Goal: Task Accomplishment & Management: Complete application form

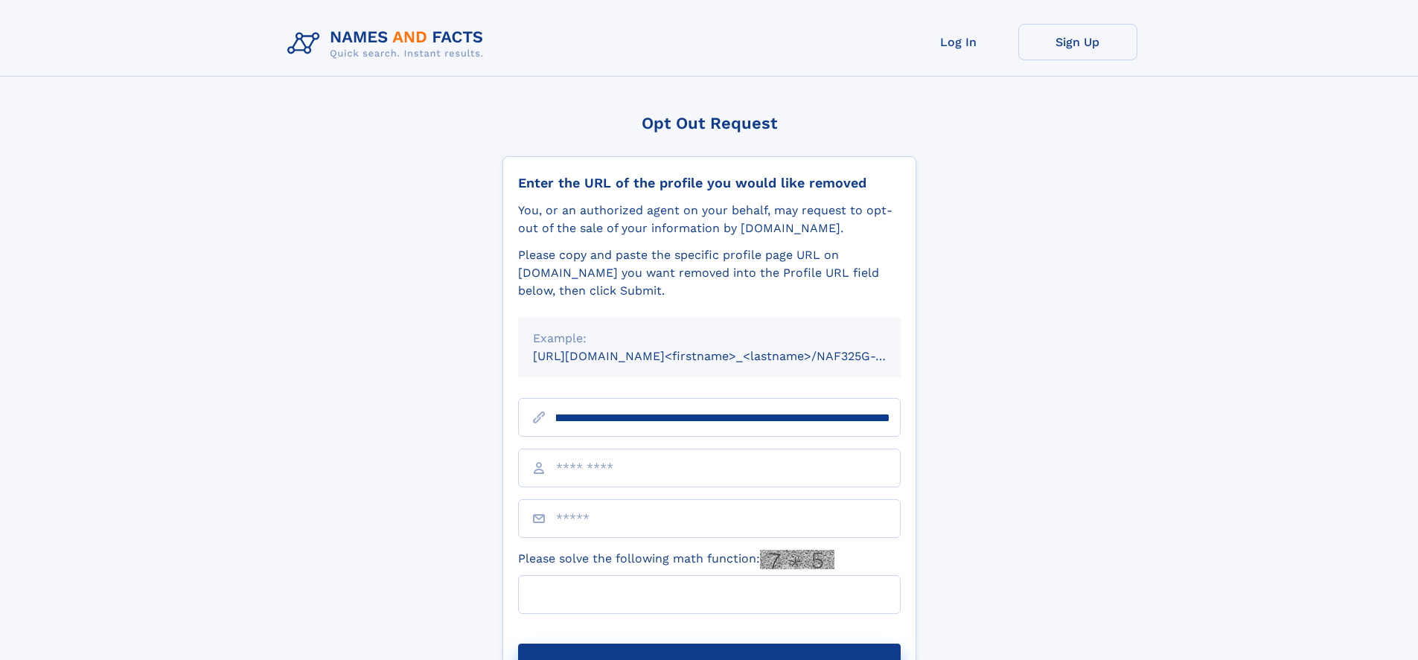
scroll to position [0, 192]
type input "**********"
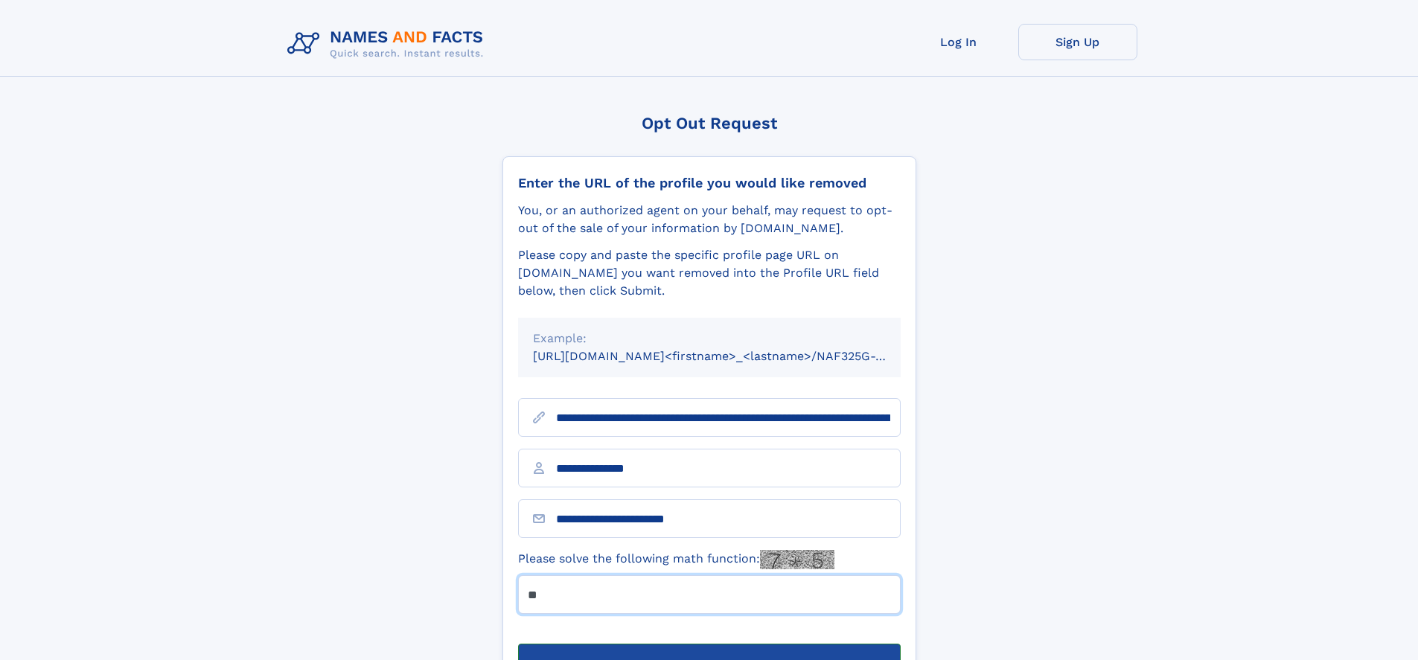
type input "**"
click at [708, 644] on button "Submit Opt Out Request" at bounding box center [709, 668] width 382 height 48
